Goal: Transaction & Acquisition: Purchase product/service

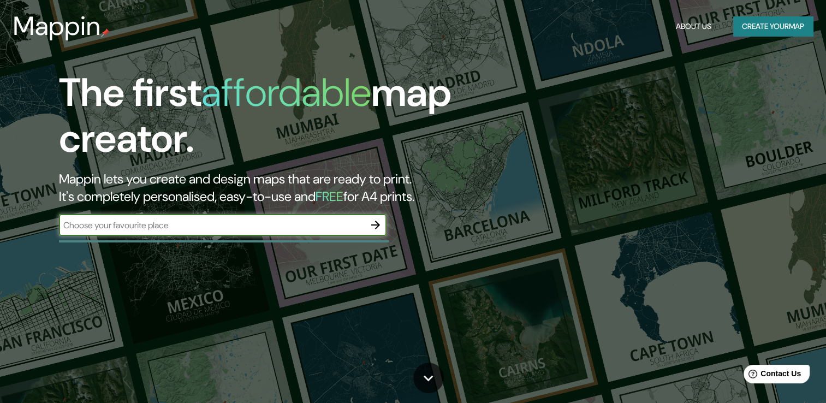
click at [268, 225] on input "text" at bounding box center [212, 225] width 306 height 13
type input "[GEOGRAPHIC_DATA]"
click at [376, 230] on icon "button" at bounding box center [375, 224] width 13 height 13
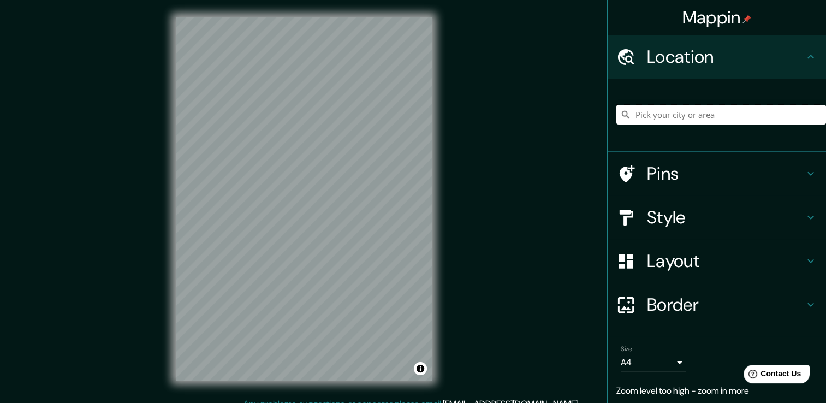
click at [716, 122] on input "Pick your city or area" at bounding box center [722, 115] width 210 height 20
type input "[GEOGRAPHIC_DATA], [GEOGRAPHIC_DATA], [GEOGRAPHIC_DATA]"
click at [710, 224] on h4 "Style" at bounding box center [725, 217] width 157 height 22
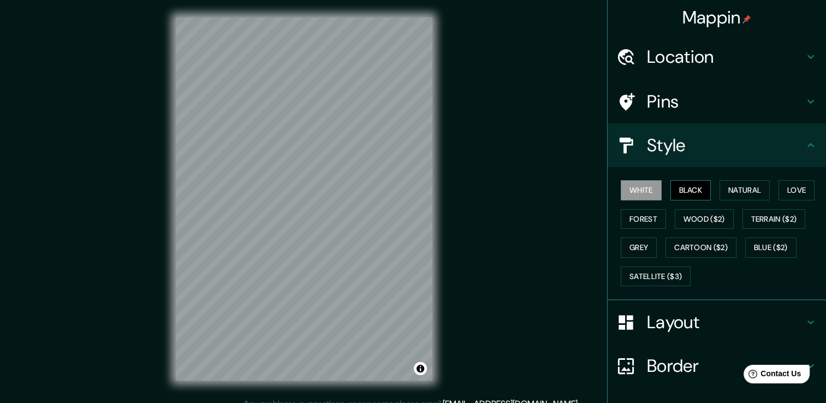
click at [672, 191] on button "Black" at bounding box center [691, 190] width 41 height 20
click at [644, 190] on button "White" at bounding box center [641, 190] width 41 height 20
click at [648, 210] on button "Forest" at bounding box center [643, 219] width 45 height 20
click at [648, 181] on button "White" at bounding box center [641, 190] width 41 height 20
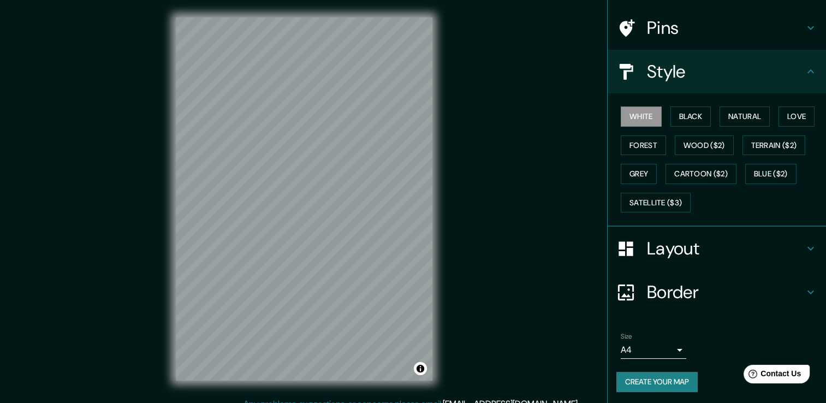
scroll to position [12, 0]
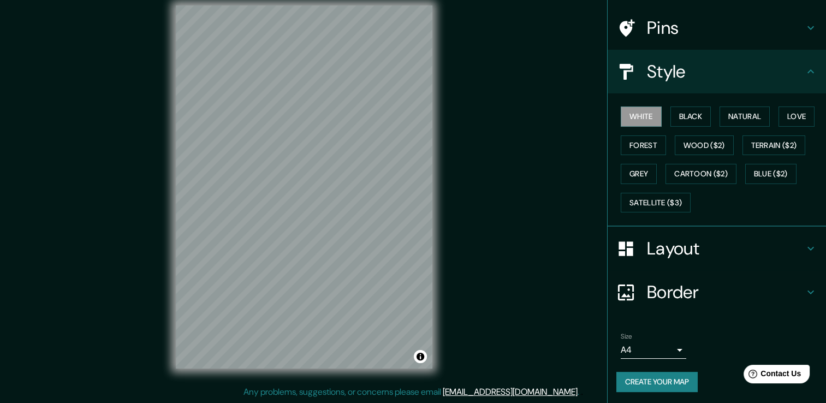
click at [677, 241] on h4 "Layout" at bounding box center [725, 249] width 157 height 22
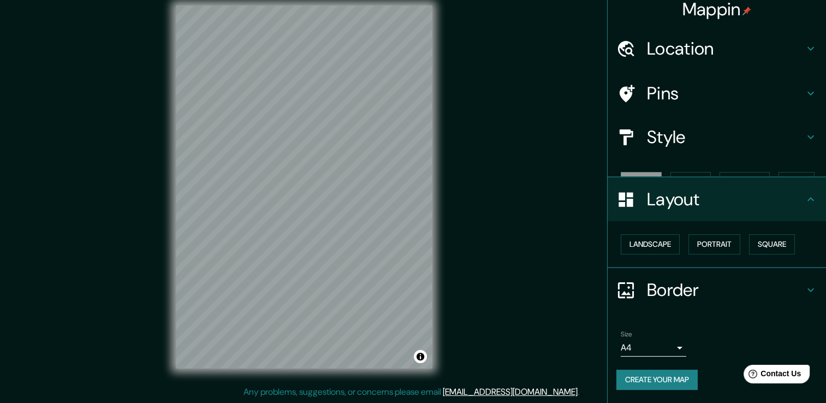
scroll to position [0, 0]
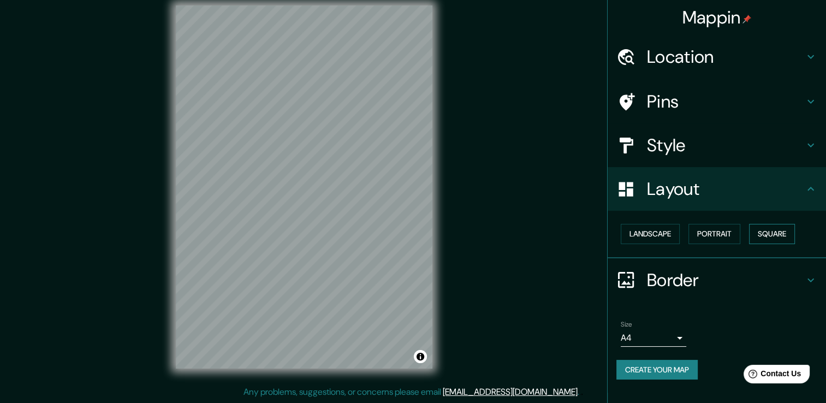
click at [768, 231] on button "Square" at bounding box center [772, 234] width 46 height 20
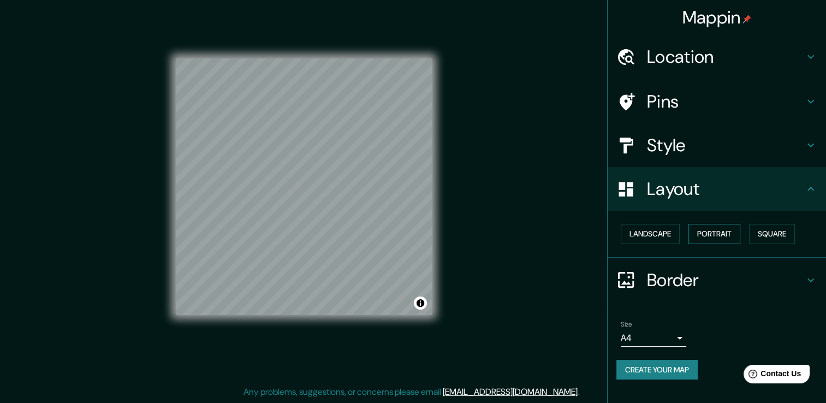
click at [704, 235] on button "Portrait" at bounding box center [715, 234] width 52 height 20
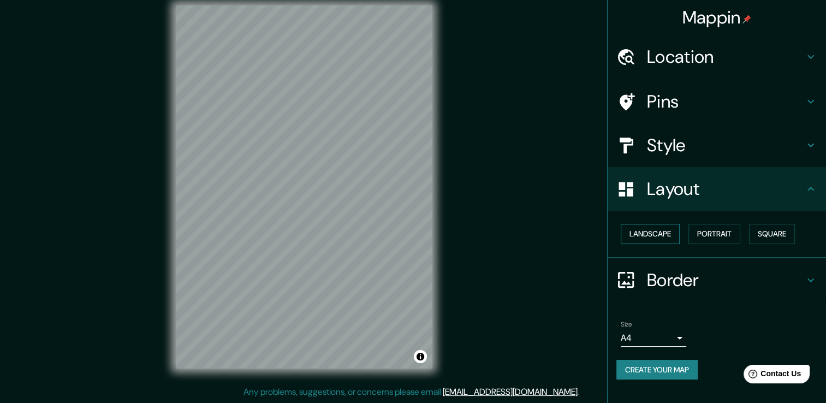
click at [675, 229] on button "Landscape" at bounding box center [650, 234] width 59 height 20
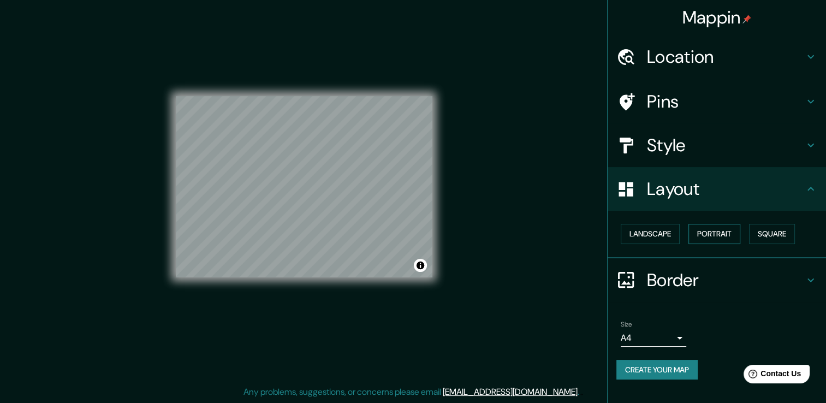
click at [718, 236] on button "Portrait" at bounding box center [715, 234] width 52 height 20
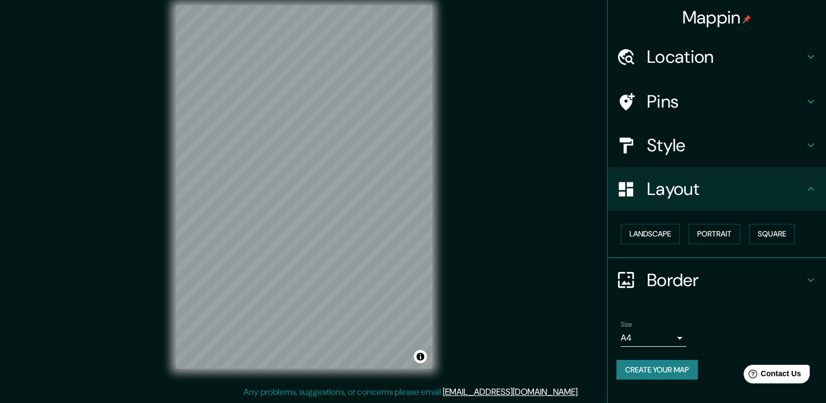
click at [691, 364] on button "Create your map" at bounding box center [657, 370] width 81 height 20
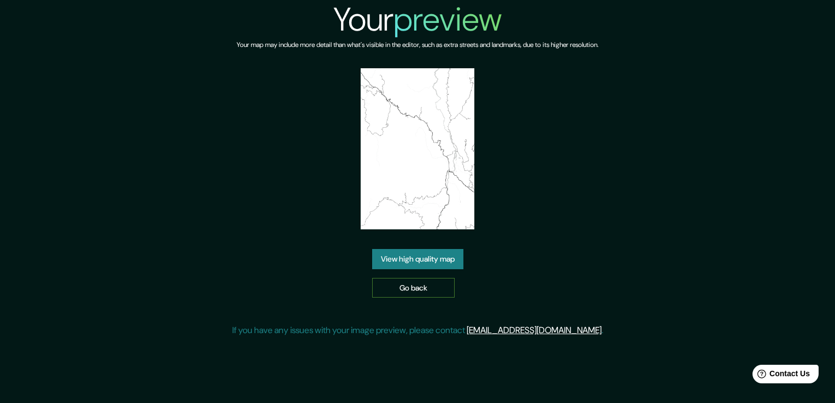
click at [423, 288] on link "Go back" at bounding box center [413, 288] width 82 height 20
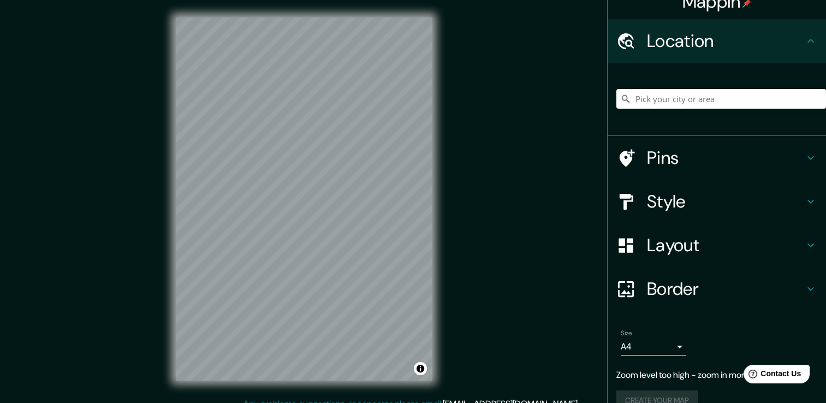
scroll to position [36, 0]
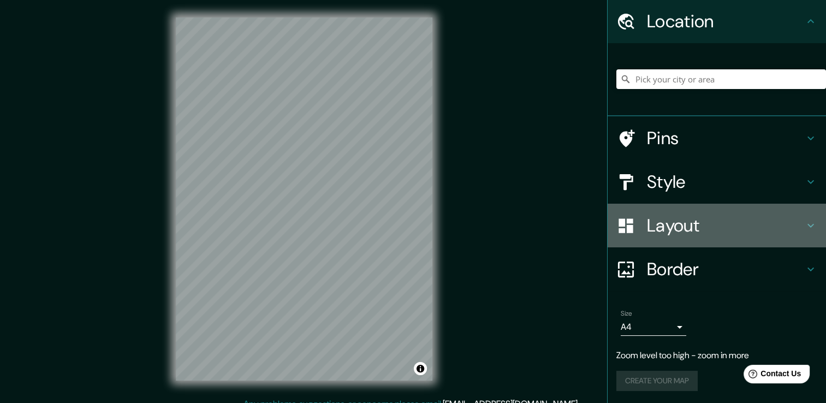
click at [673, 223] on h4 "Layout" at bounding box center [725, 226] width 157 height 22
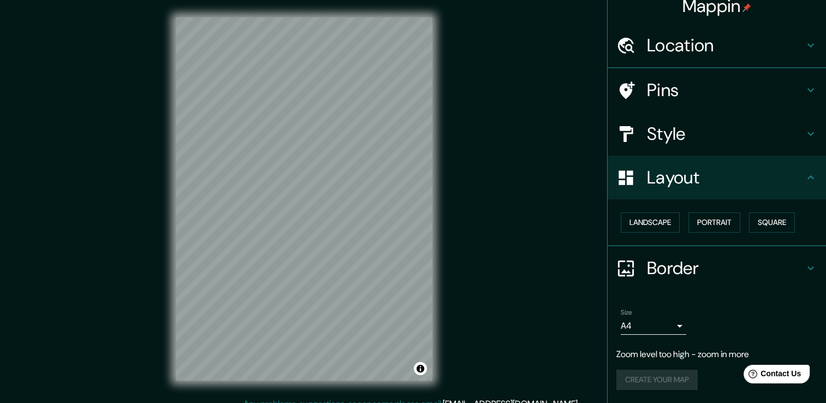
scroll to position [10, 0]
click at [669, 143] on h4 "Style" at bounding box center [725, 135] width 157 height 22
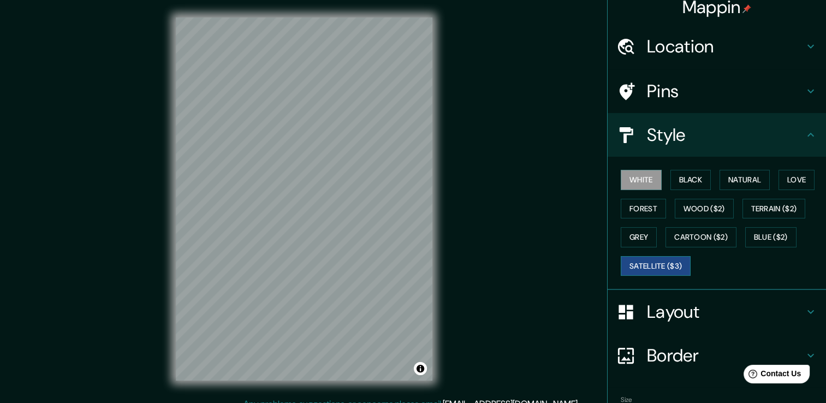
click at [664, 258] on button "Satellite ($3)" at bounding box center [656, 266] width 70 height 20
click at [446, 157] on div "© Mapbox © OpenStreetMap Improve this map © Maxar" at bounding box center [304, 199] width 292 height 398
click at [450, 188] on div "Mappin Location Pins Style White Black Natural Love Forest Wood ($2) Terrain ($…" at bounding box center [413, 207] width 826 height 415
click at [440, 178] on div "© Mapbox © OpenStreetMap Improve this map © Maxar" at bounding box center [304, 199] width 292 height 398
click at [706, 235] on button "Cartoon ($2)" at bounding box center [701, 237] width 71 height 20
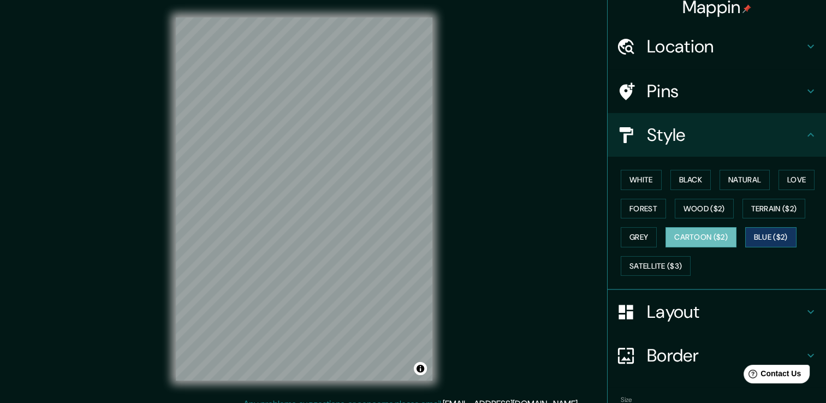
click at [773, 234] on button "Blue ($2)" at bounding box center [771, 237] width 51 height 20
click at [659, 262] on button "Satellite ($3)" at bounding box center [656, 266] width 70 height 20
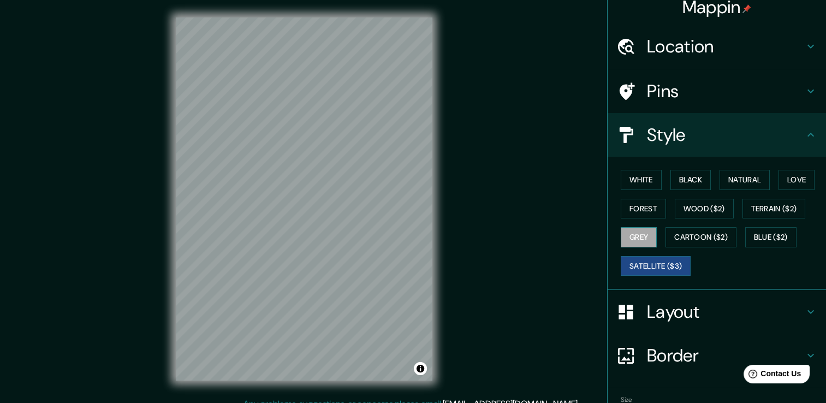
click at [636, 238] on button "Grey" at bounding box center [639, 237] width 36 height 20
click at [704, 209] on button "Wood ($2)" at bounding box center [704, 209] width 59 height 20
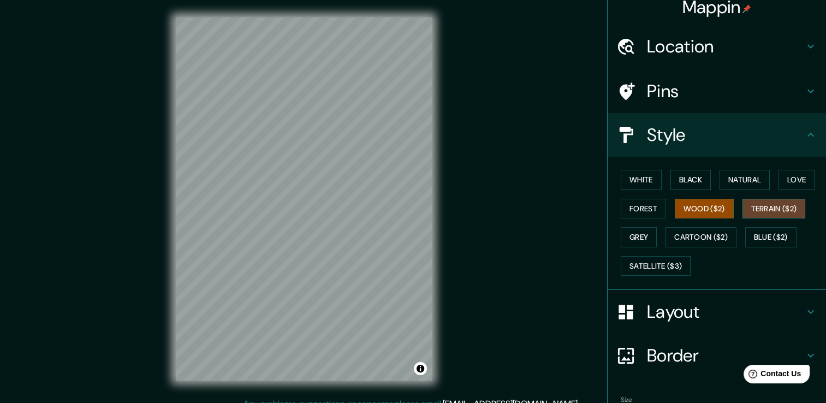
click at [765, 209] on button "Terrain ($2)" at bounding box center [774, 209] width 63 height 20
click at [779, 179] on button "Love" at bounding box center [797, 180] width 36 height 20
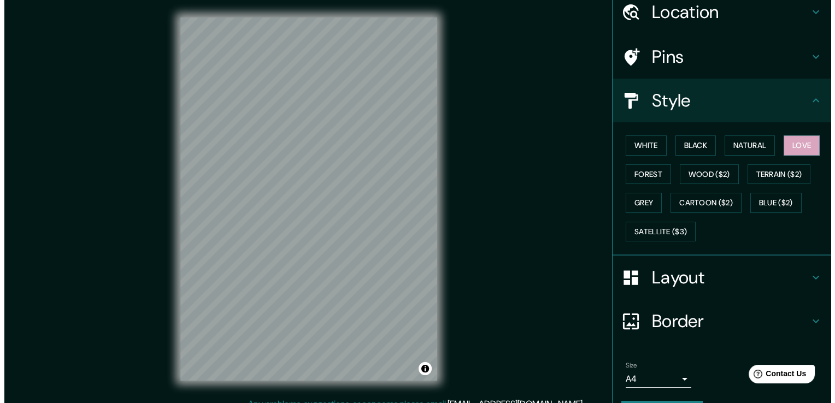
scroll to position [0, 0]
